Goal: Find specific page/section: Find specific page/section

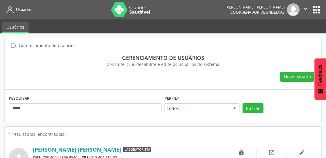
scroll to position [18, 0]
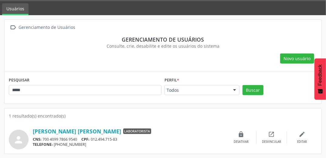
click at [136, 31] on div " Gerenciamento de Usuários" at bounding box center [163, 27] width 308 height 9
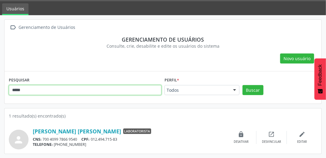
click at [69, 92] on input "*****" at bounding box center [85, 90] width 153 height 10
type input "*"
click at [242, 85] on button "Buscar" at bounding box center [252, 90] width 21 height 10
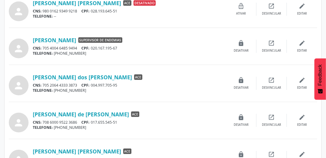
scroll to position [164, 0]
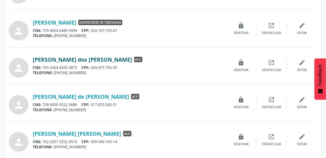
click at [80, 59] on link "[PERSON_NAME] dos [PERSON_NAME]" at bounding box center [82, 59] width 99 height 7
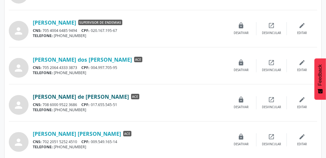
click at [62, 96] on link "[PERSON_NAME] de [PERSON_NAME]" at bounding box center [81, 96] width 96 height 7
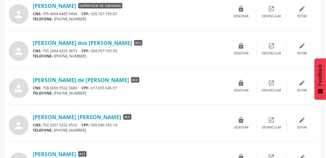
scroll to position [212, 0]
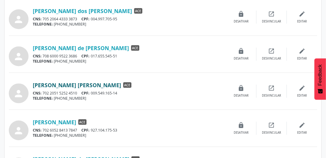
click at [65, 82] on link "[PERSON_NAME] [PERSON_NAME]" at bounding box center [77, 85] width 88 height 7
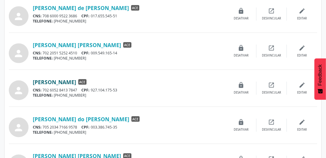
scroll to position [261, 0]
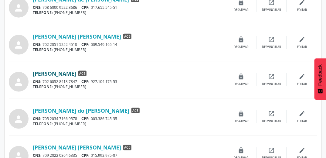
click at [69, 73] on link "[PERSON_NAME]" at bounding box center [54, 73] width 43 height 7
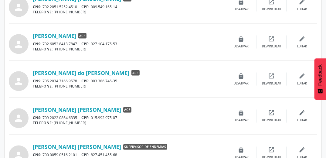
scroll to position [309, 0]
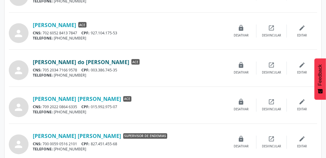
click at [61, 61] on link "[PERSON_NAME] do [PERSON_NAME]" at bounding box center [81, 62] width 96 height 7
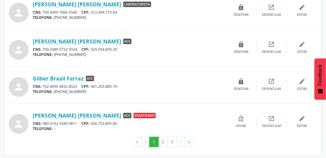
scroll to position [553, 0]
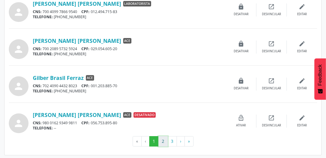
click at [161, 140] on button "2" at bounding box center [162, 141] width 9 height 10
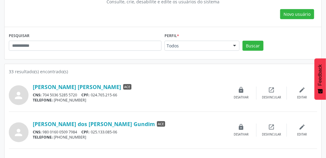
scroll to position [19, 0]
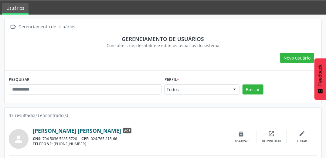
click at [84, 130] on link "[PERSON_NAME] [PERSON_NAME]" at bounding box center [77, 130] width 88 height 7
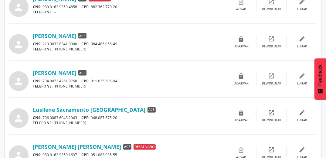
scroll to position [310, 0]
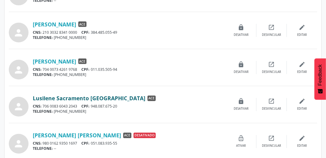
click at [84, 98] on link "Lusilene Sacramento [GEOGRAPHIC_DATA]" at bounding box center [89, 98] width 113 height 7
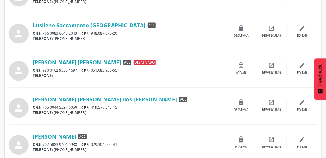
scroll to position [431, 0]
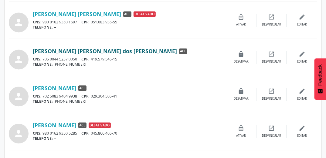
click at [89, 49] on link "[PERSON_NAME] [PERSON_NAME] dos [PERSON_NAME]" at bounding box center [105, 51] width 144 height 7
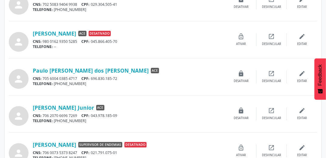
scroll to position [553, 0]
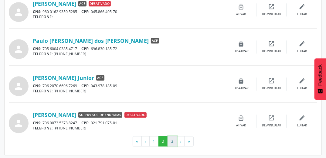
click at [174, 138] on button "3" at bounding box center [171, 141] width 9 height 10
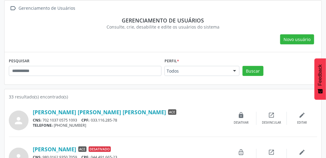
scroll to position [109, 0]
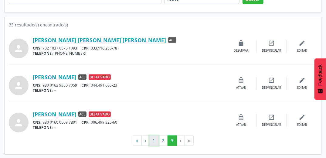
click at [152, 141] on button "1" at bounding box center [153, 140] width 9 height 10
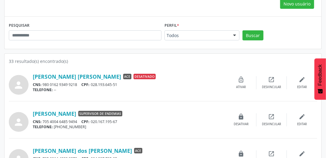
scroll to position [97, 0]
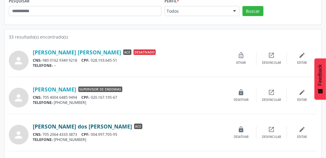
click at [68, 125] on link "[PERSON_NAME] dos [PERSON_NAME]" at bounding box center [82, 126] width 99 height 7
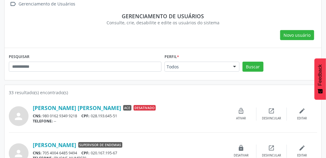
scroll to position [24, 0]
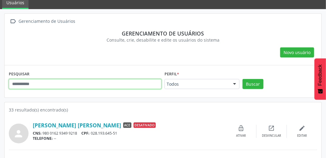
click at [69, 85] on input "text" at bounding box center [85, 84] width 153 height 10
type input "********"
click at [242, 79] on button "Buscar" at bounding box center [252, 84] width 21 height 10
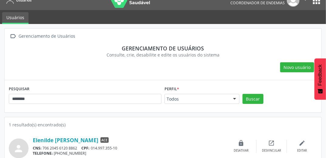
scroll to position [18, 0]
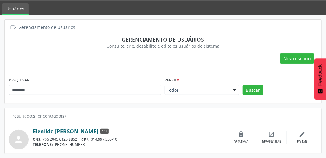
click at [68, 132] on link "Elenilde [PERSON_NAME]" at bounding box center [66, 131] width 66 height 7
